Goal: Navigation & Orientation: Find specific page/section

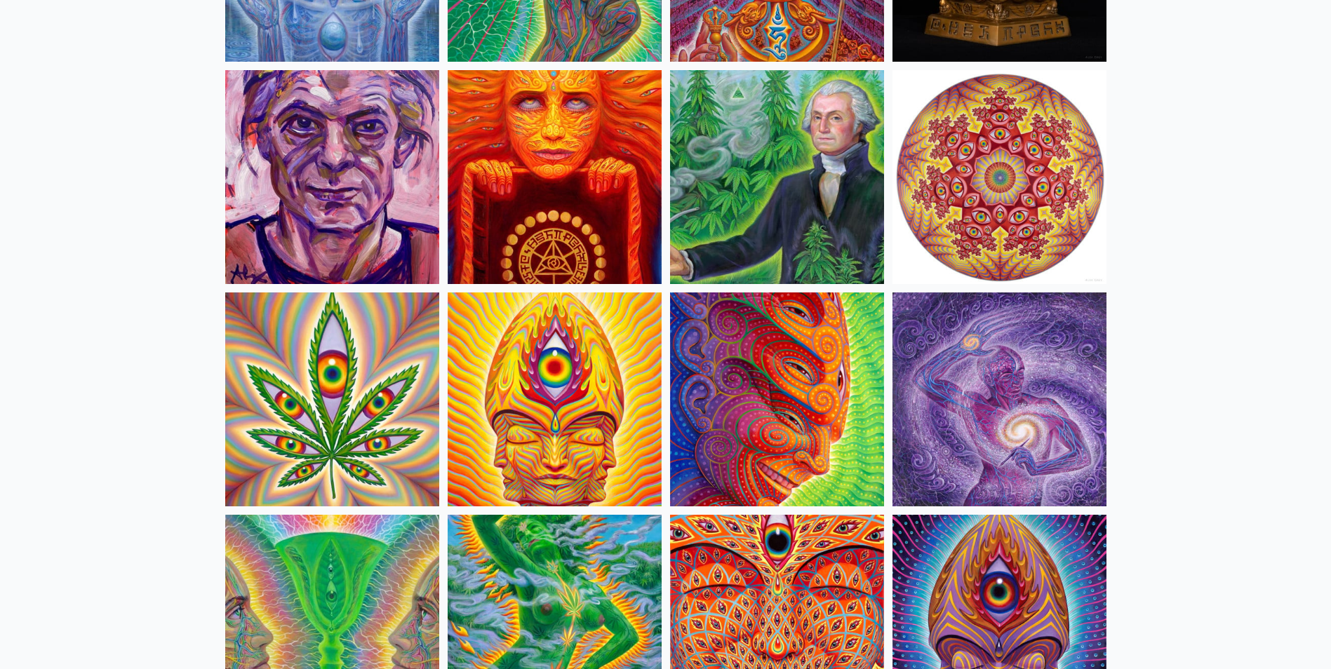
scroll to position [2315, 0]
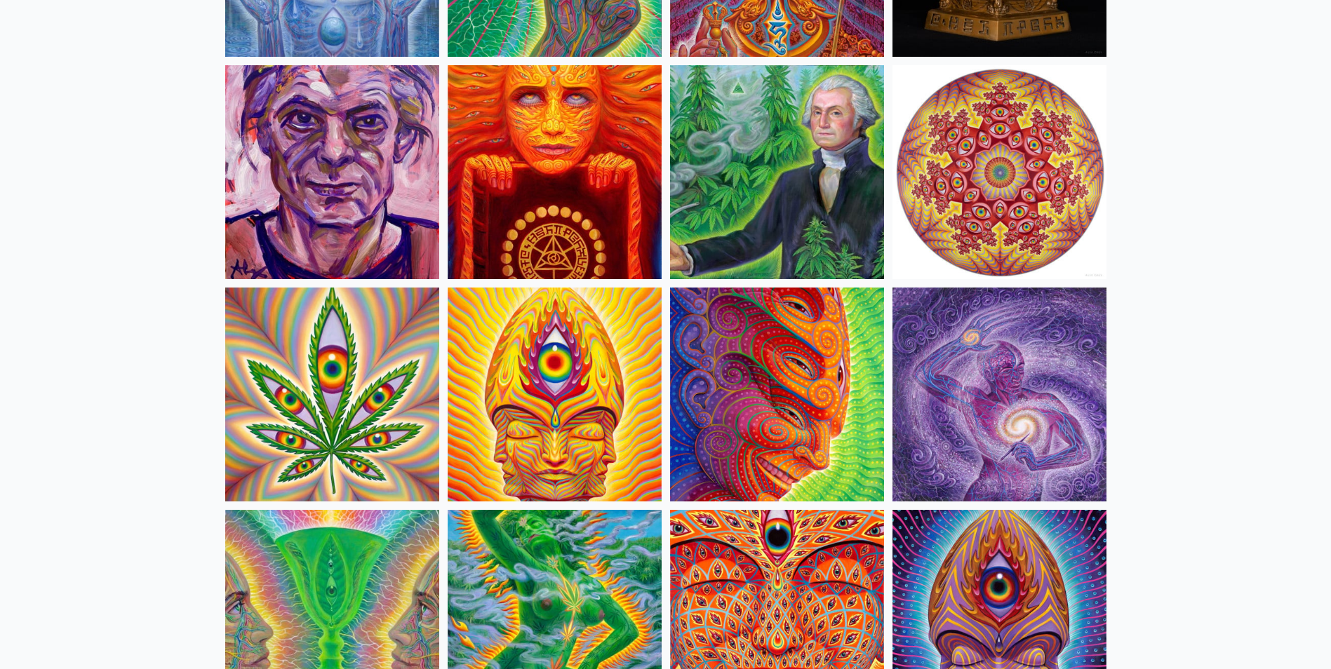
click at [988, 386] on img at bounding box center [999, 395] width 214 height 214
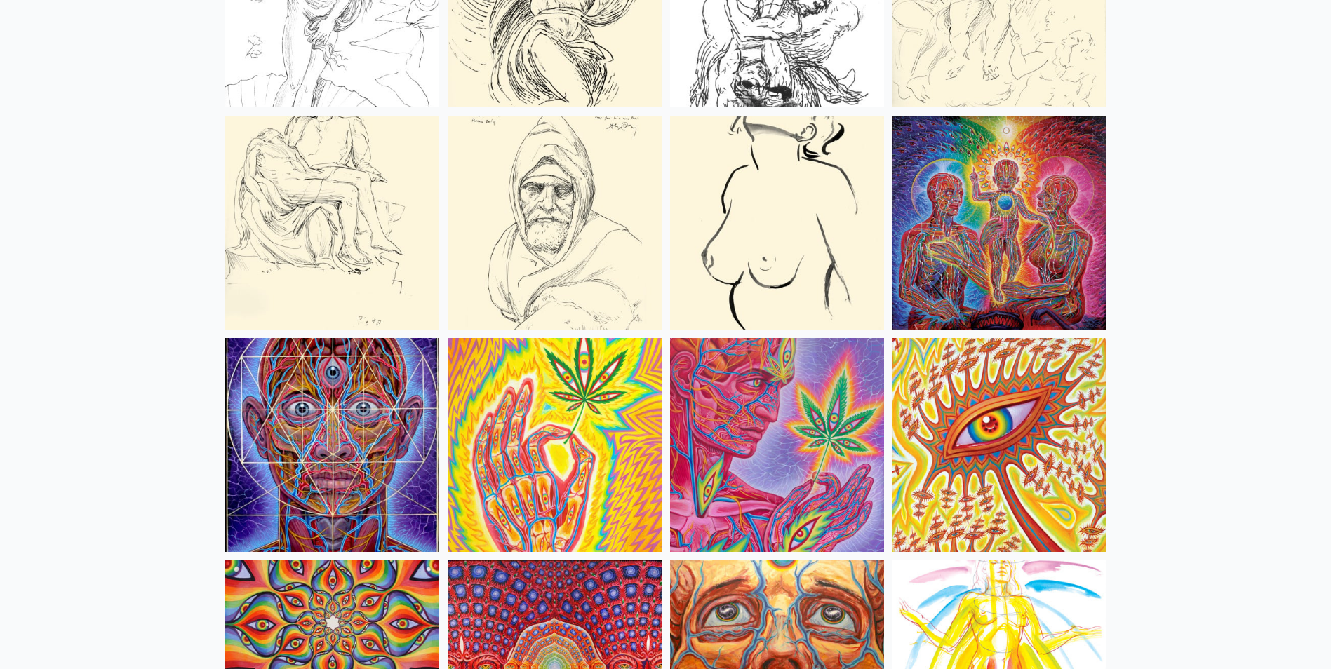
scroll to position [6174, 0]
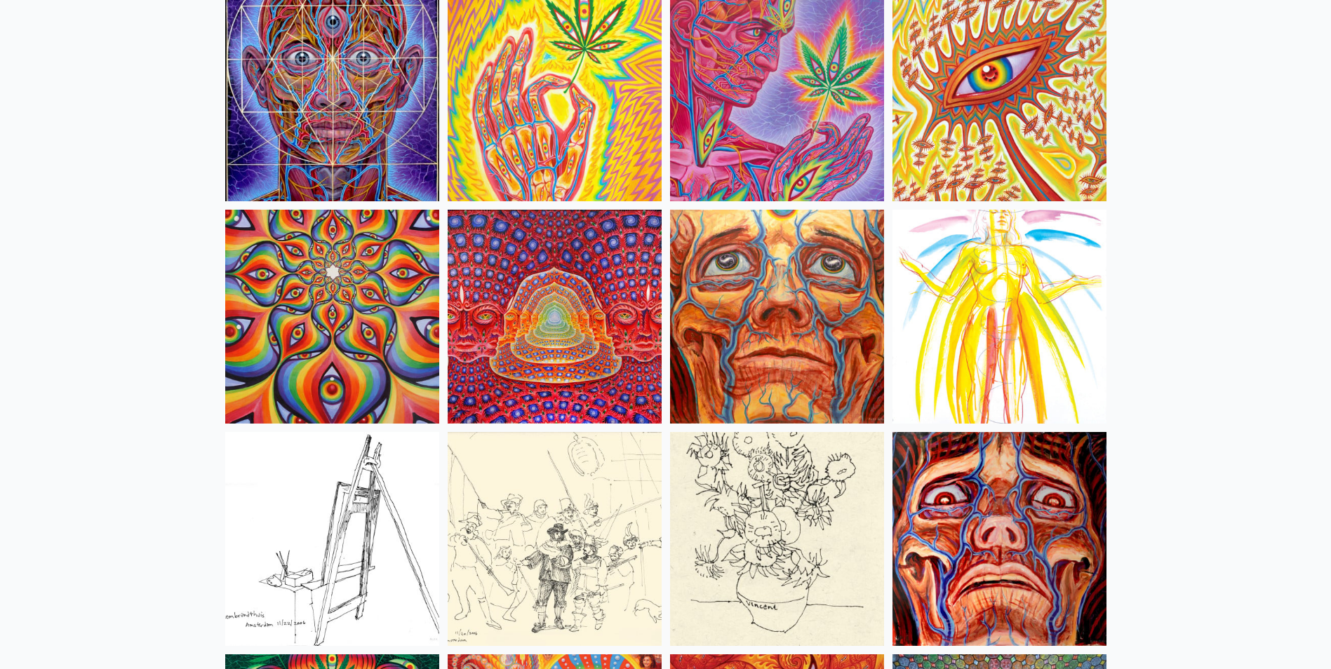
click at [573, 300] on img at bounding box center [555, 317] width 214 height 214
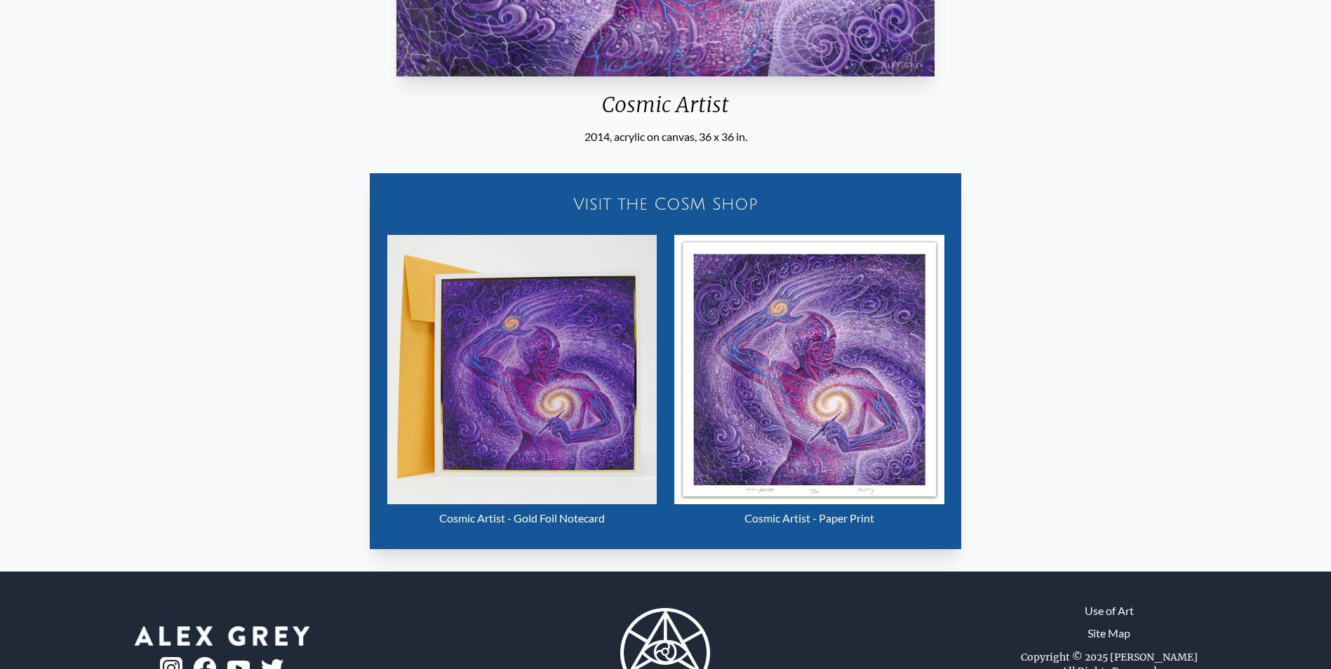
scroll to position [631, 0]
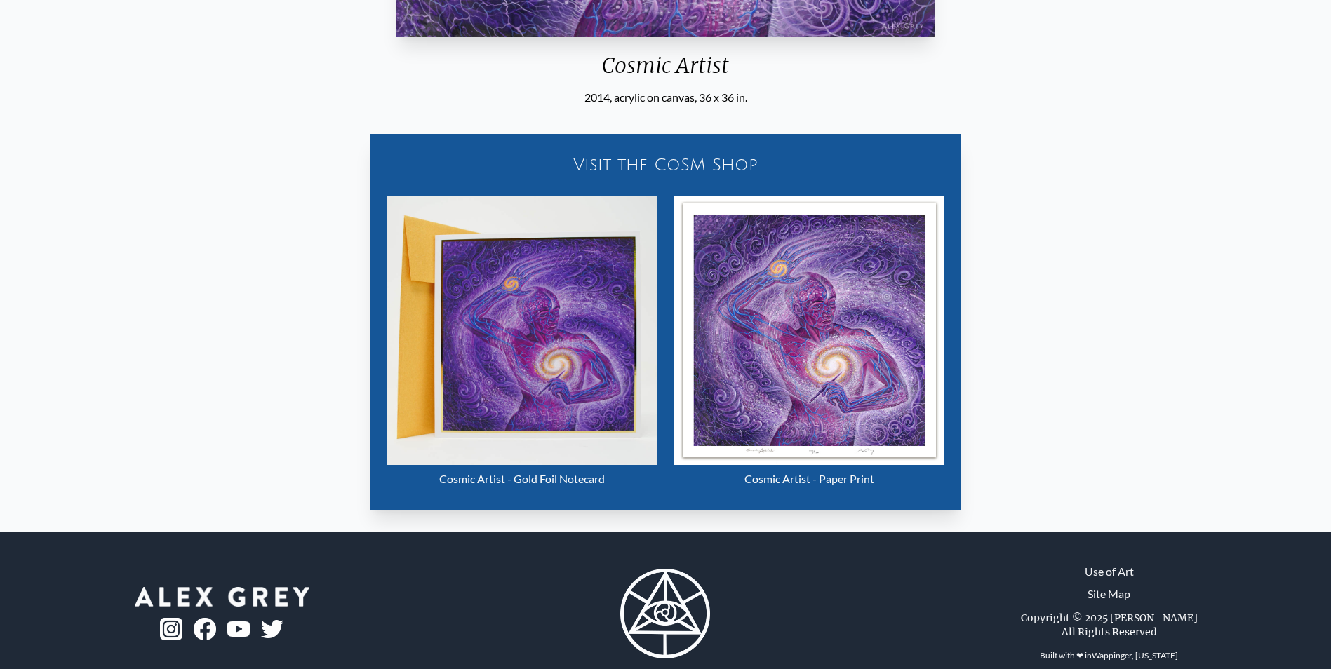
click at [829, 366] on img "7 / 33" at bounding box center [809, 330] width 271 height 269
click at [535, 334] on img "7 / 33" at bounding box center [521, 330] width 269 height 269
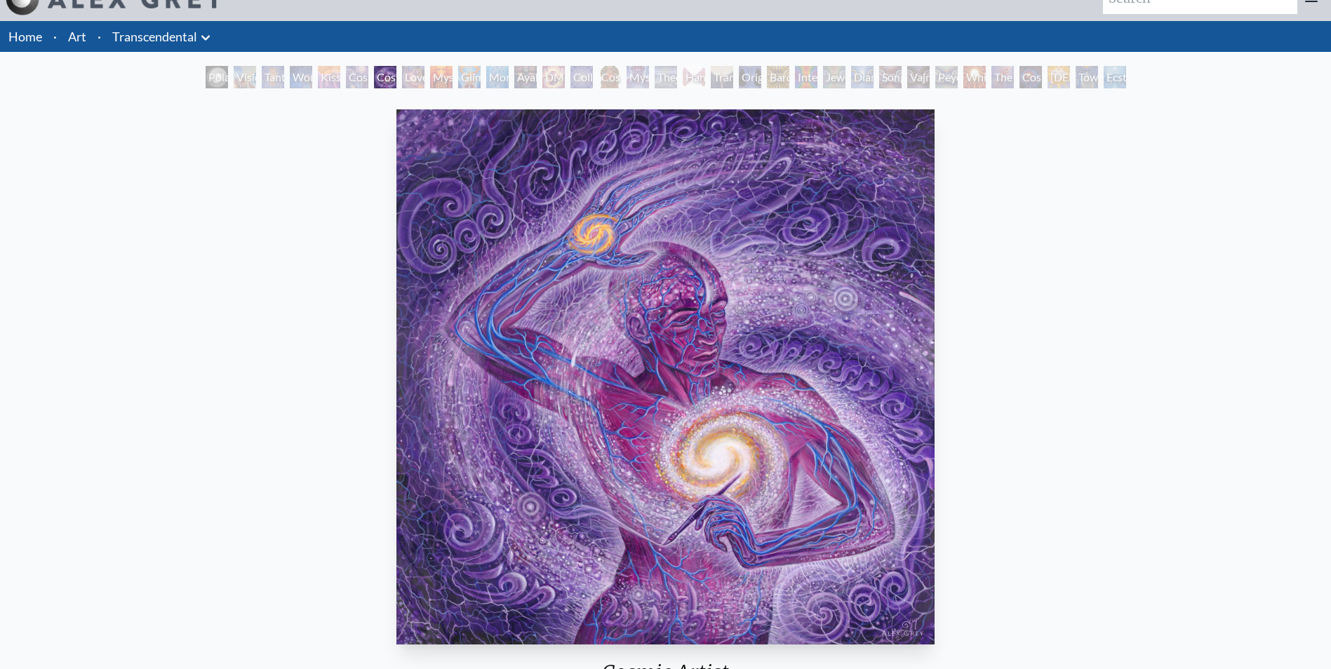
scroll to position [0, 0]
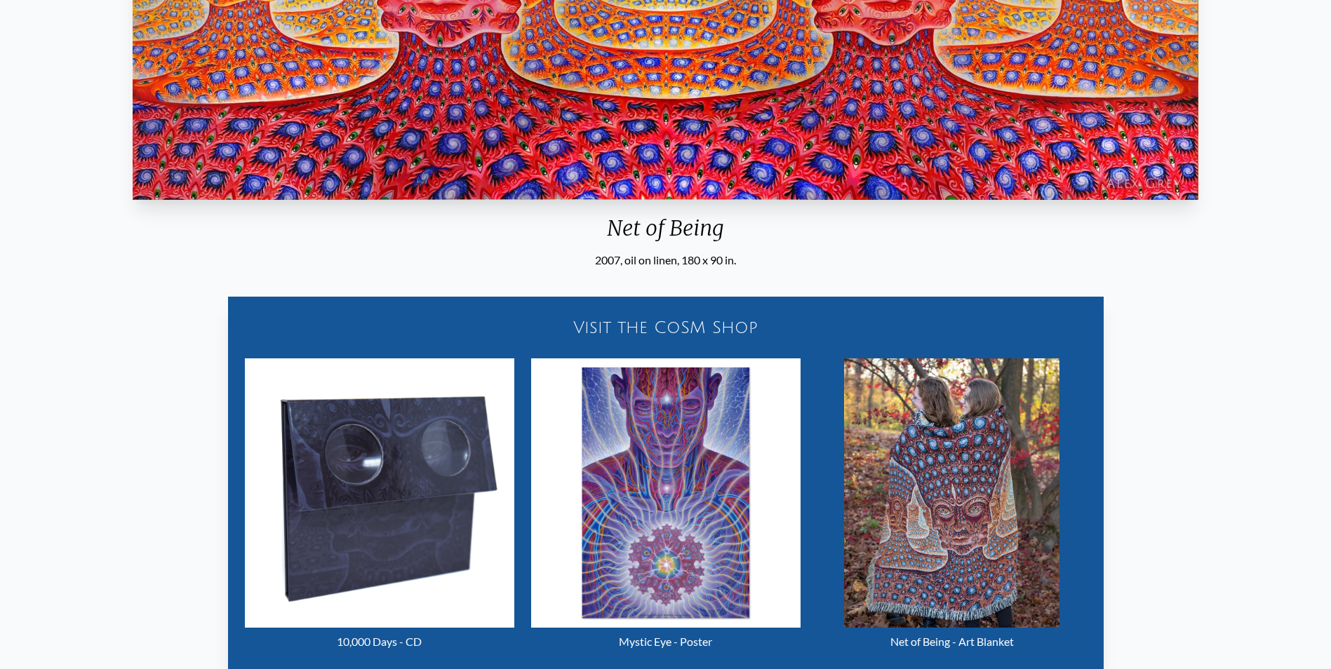
scroll to position [491, 0]
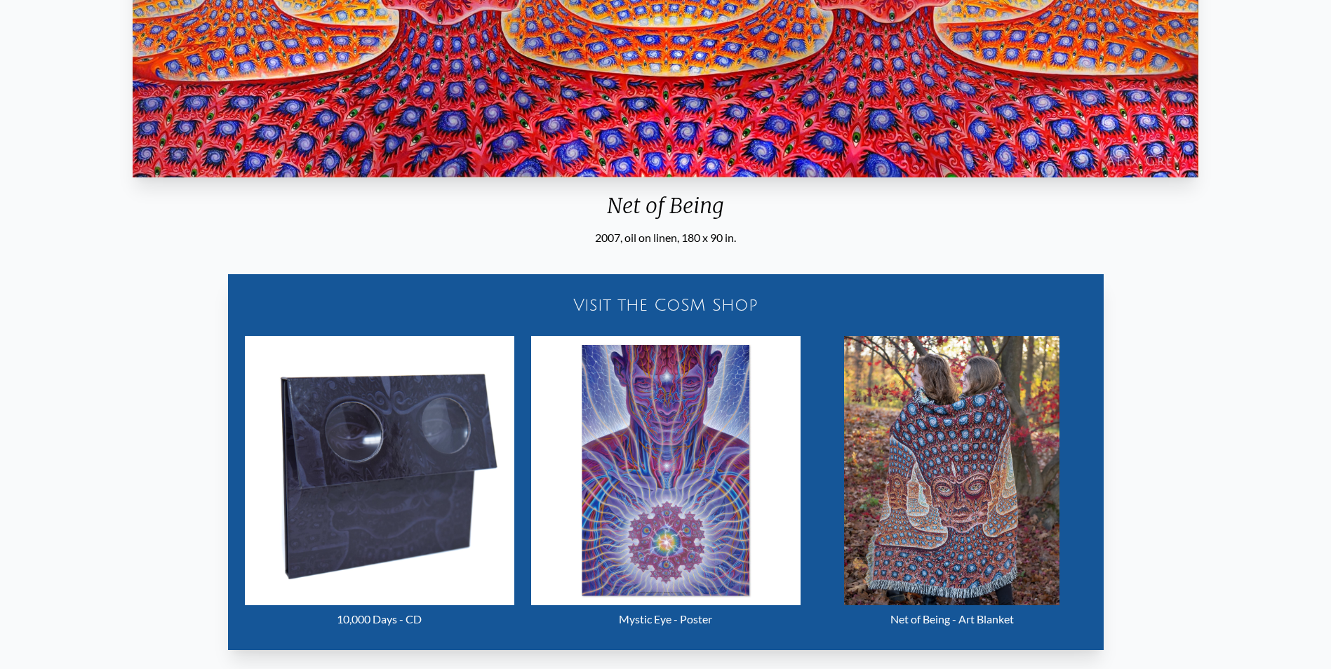
click at [638, 308] on div "Visit the CoSM Shop" at bounding box center [665, 305] width 859 height 45
